Goal: Task Accomplishment & Management: Manage account settings

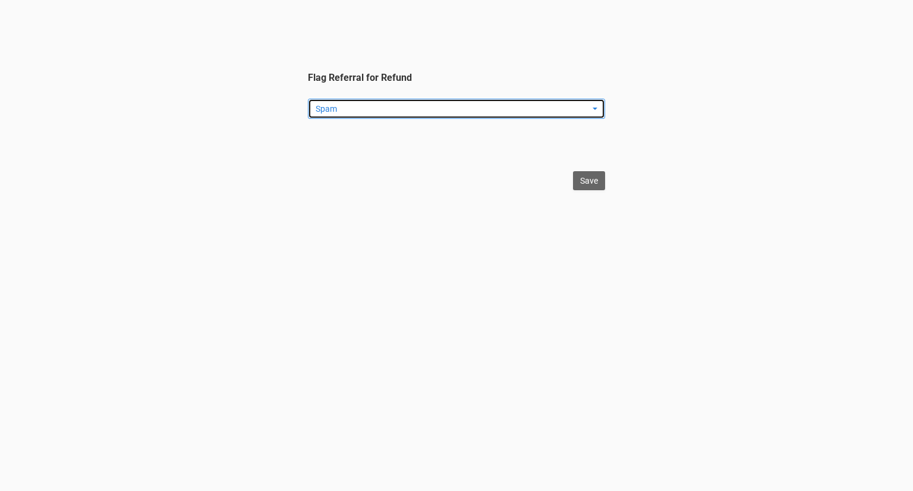
click at [474, 110] on span "Spam" at bounding box center [453, 109] width 274 height 12
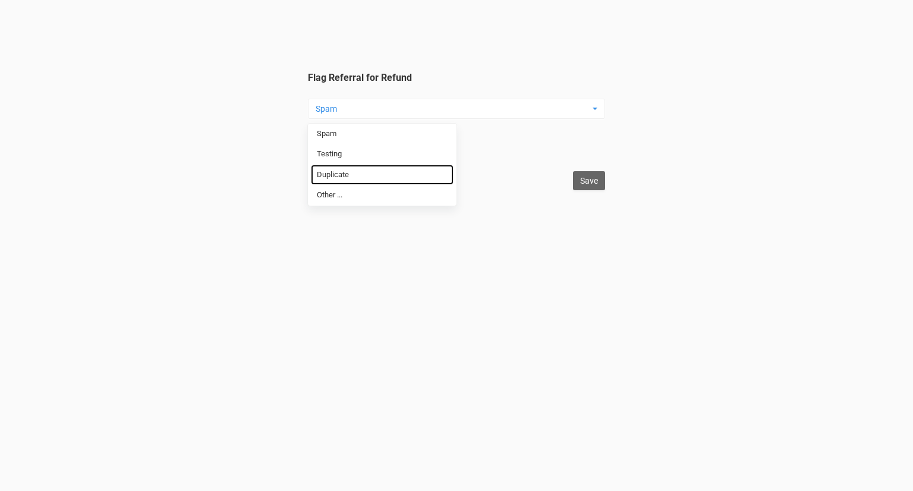
drag, startPoint x: 390, startPoint y: 175, endPoint x: 538, endPoint y: 183, distance: 148.8
click at [390, 175] on link "Duplicate" at bounding box center [382, 175] width 143 height 21
select select "Duplicate"
click at [588, 181] on input "Save" at bounding box center [589, 180] width 32 height 19
type input "Save"
